Goal: Find contact information: Find contact information

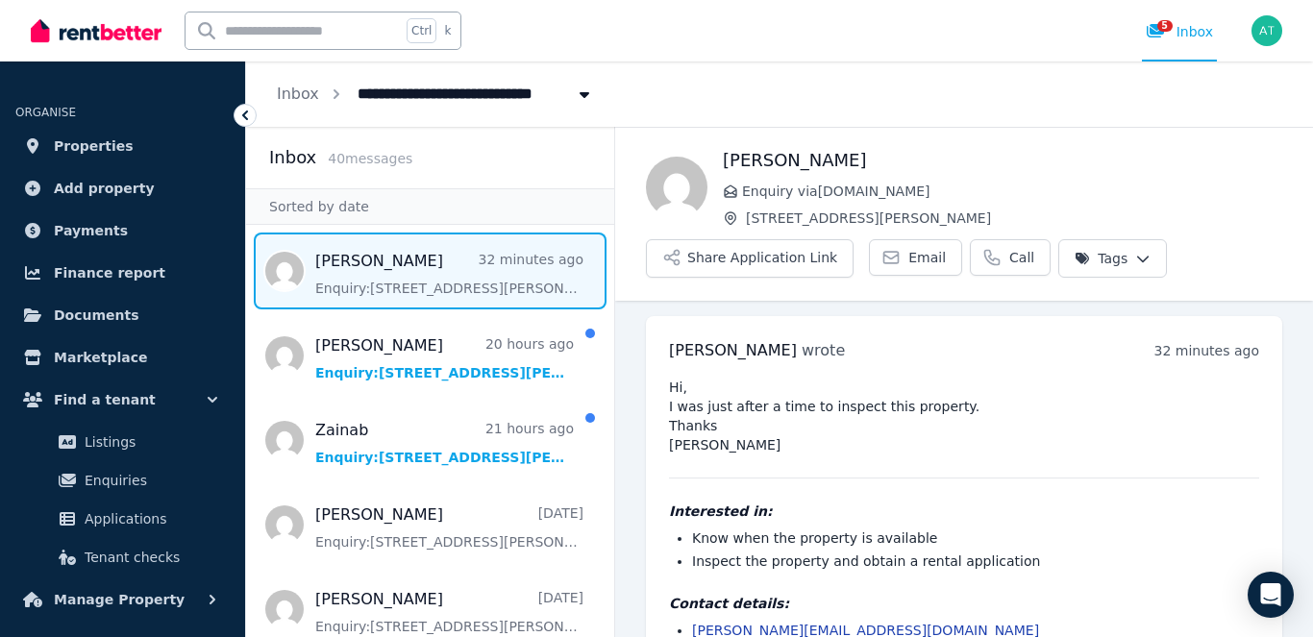
scroll to position [64, 0]
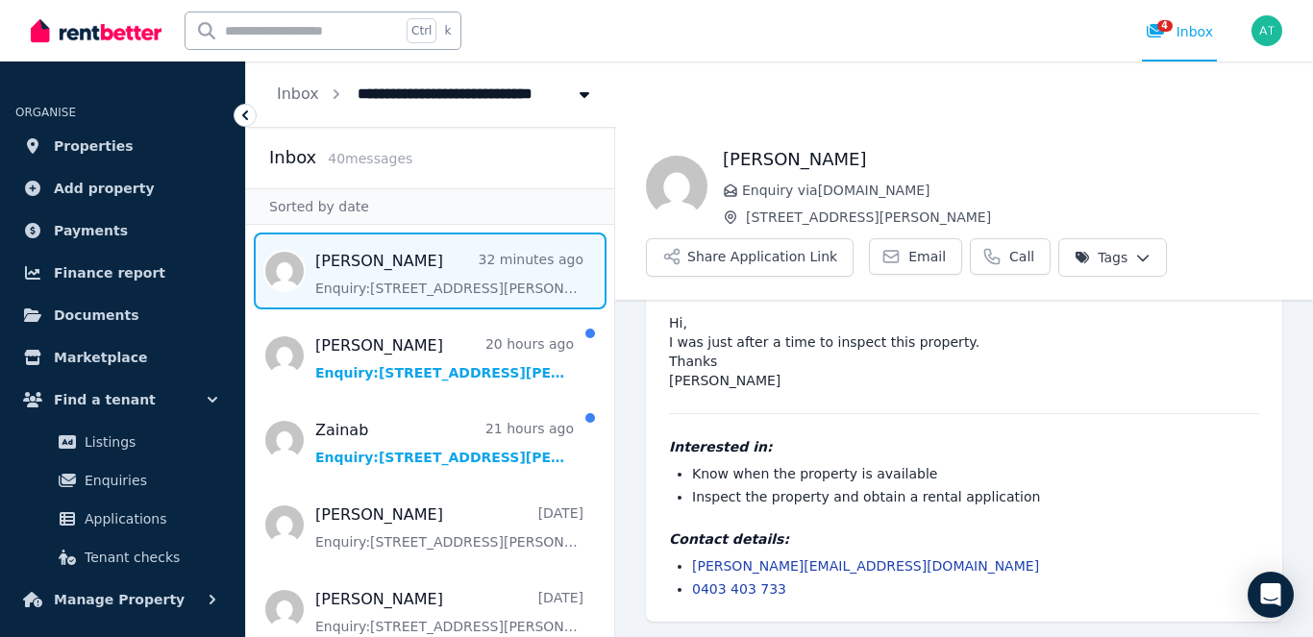
click at [838, 570] on li "[PERSON_NAME][EMAIL_ADDRESS][DOMAIN_NAME]" at bounding box center [975, 565] width 567 height 19
click at [822, 565] on link "[PERSON_NAME][EMAIL_ADDRESS][DOMAIN_NAME]" at bounding box center [865, 565] width 347 height 15
click at [851, 565] on li "[PERSON_NAME][EMAIL_ADDRESS][DOMAIN_NAME]" at bounding box center [975, 565] width 567 height 19
drag, startPoint x: 851, startPoint y: 565, endPoint x: 691, endPoint y: 561, distance: 160.5
click at [691, 561] on ul "tina@futuracare.com.au 0403 403 733" at bounding box center [964, 577] width 590 height 42
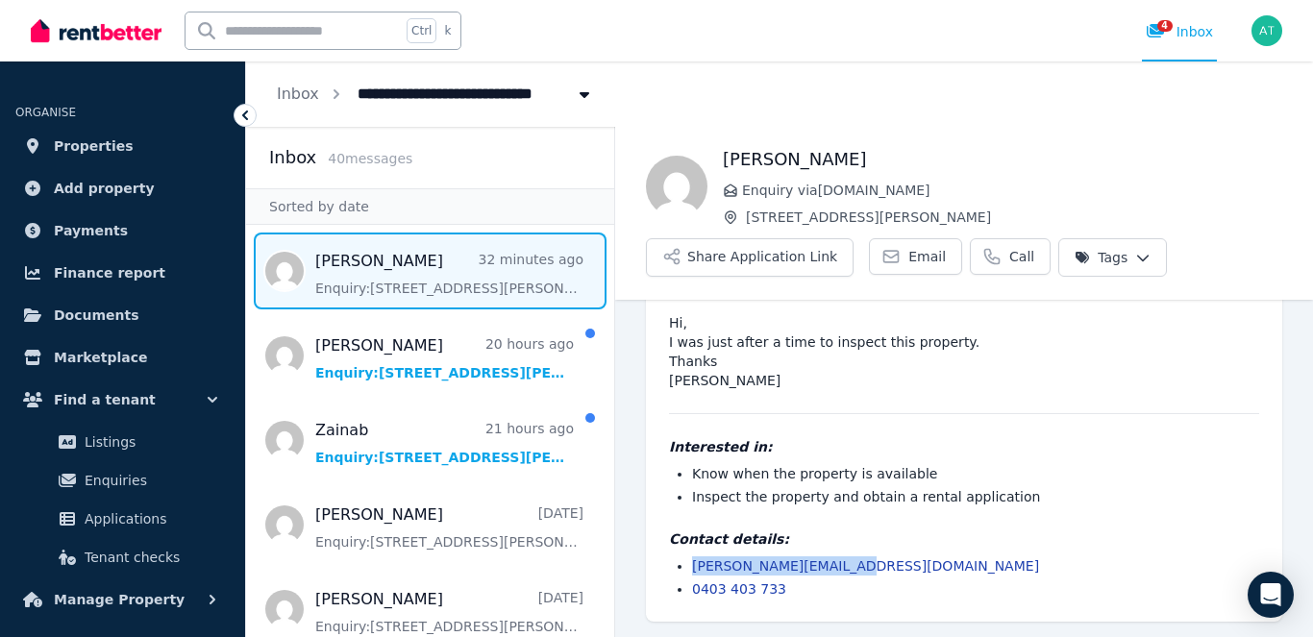
copy link "[PERSON_NAME][EMAIL_ADDRESS][DOMAIN_NAME]"
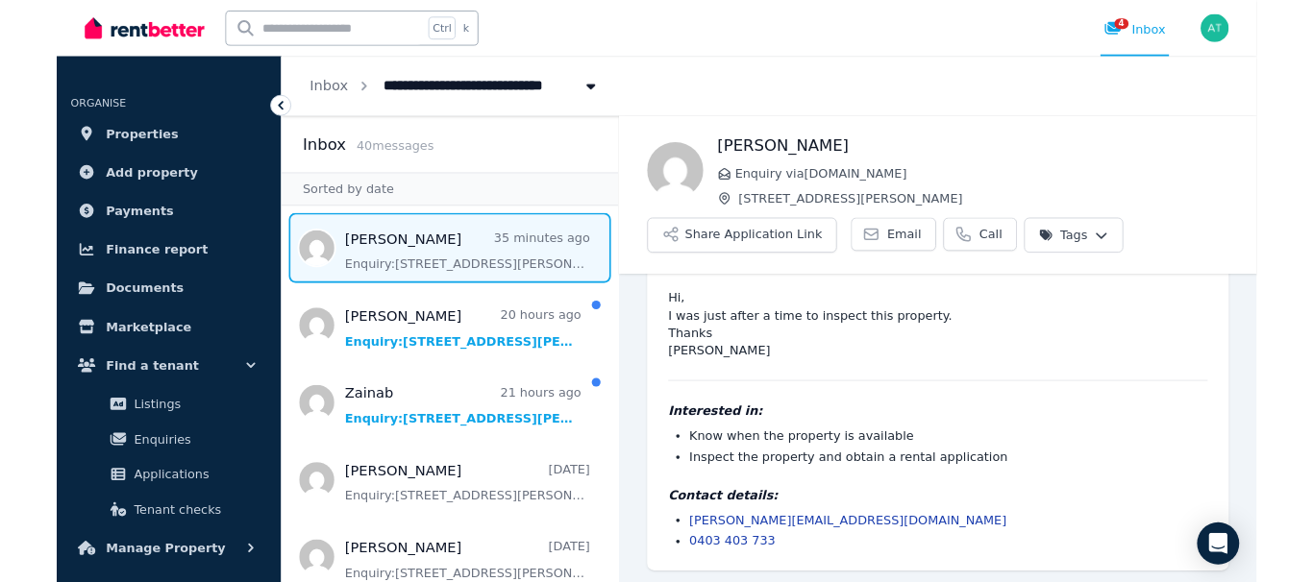
scroll to position [64, 0]
